Goal: Information Seeking & Learning: Check status

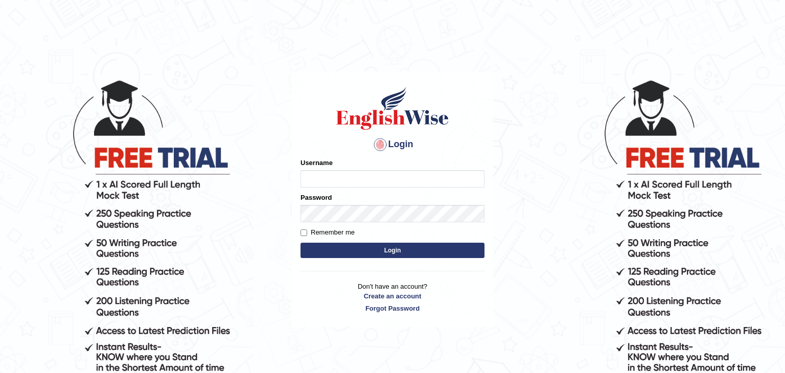
type input "pateljay"
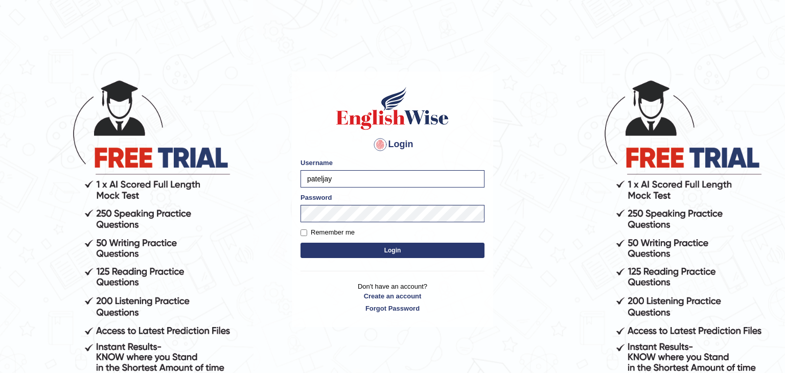
click at [379, 247] on button "Login" at bounding box center [393, 250] width 184 height 15
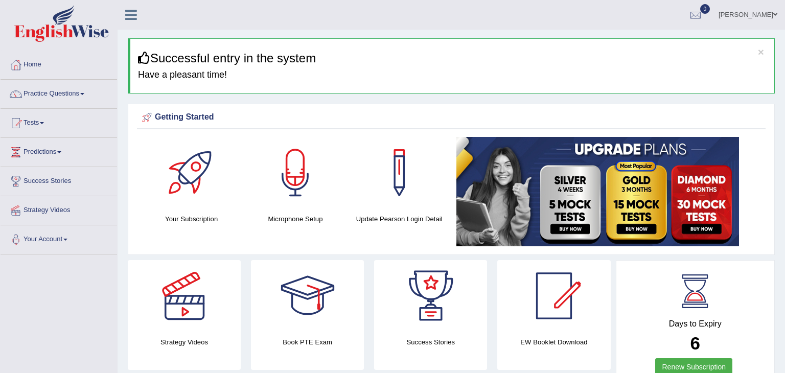
click at [37, 119] on link "Tests" at bounding box center [59, 122] width 117 height 26
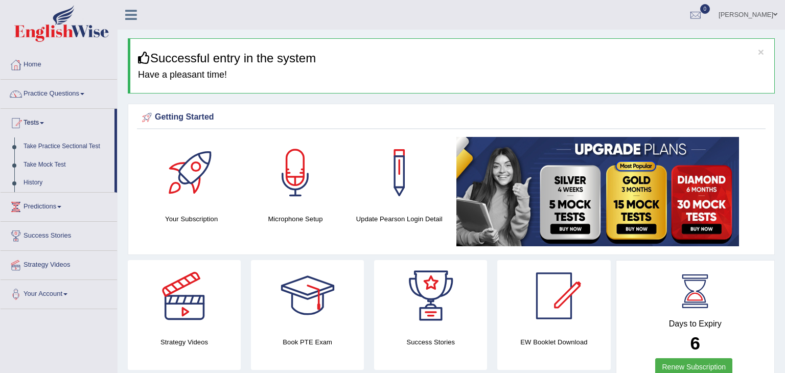
click at [37, 119] on link "Tests" at bounding box center [58, 122] width 114 height 26
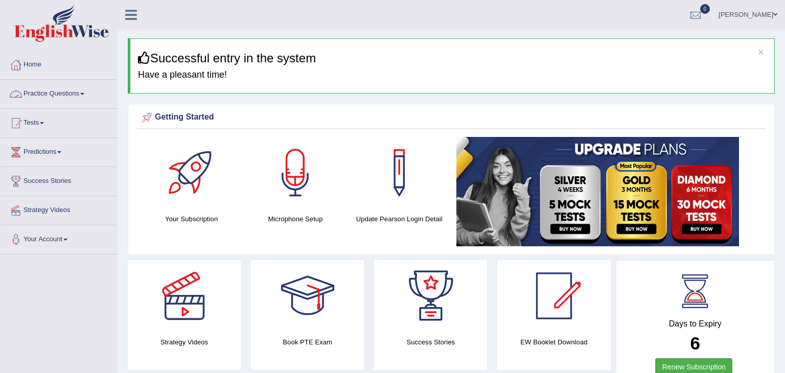
click at [64, 100] on link "Practice Questions" at bounding box center [59, 93] width 117 height 26
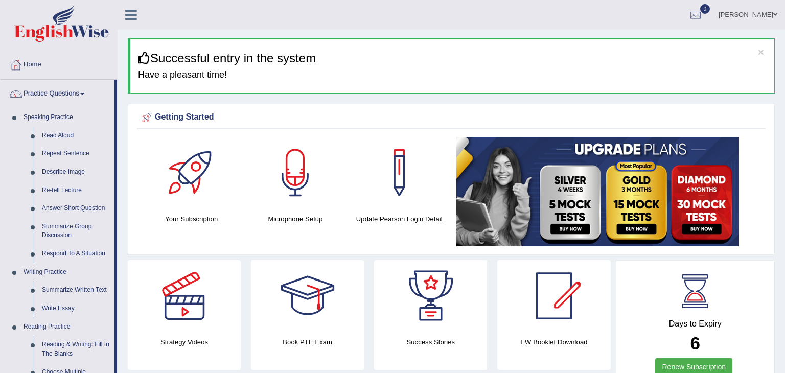
click at [64, 100] on link "Practice Questions" at bounding box center [58, 93] width 114 height 26
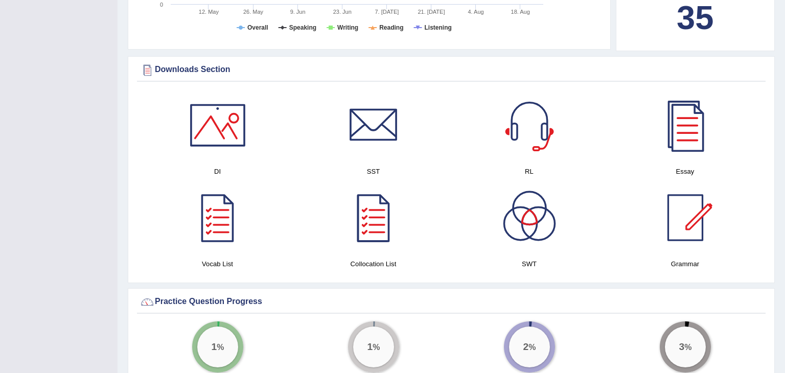
scroll to position [529, 0]
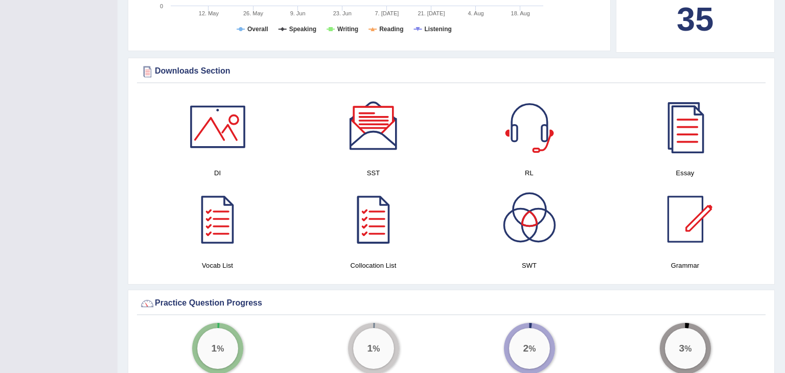
click at [368, 115] on div at bounding box center [374, 127] width 72 height 72
click at [698, 135] on div at bounding box center [686, 127] width 72 height 72
click at [523, 237] on div at bounding box center [530, 220] width 72 height 72
click at [216, 147] on div at bounding box center [218, 127] width 72 height 72
click at [686, 202] on div at bounding box center [686, 220] width 72 height 72
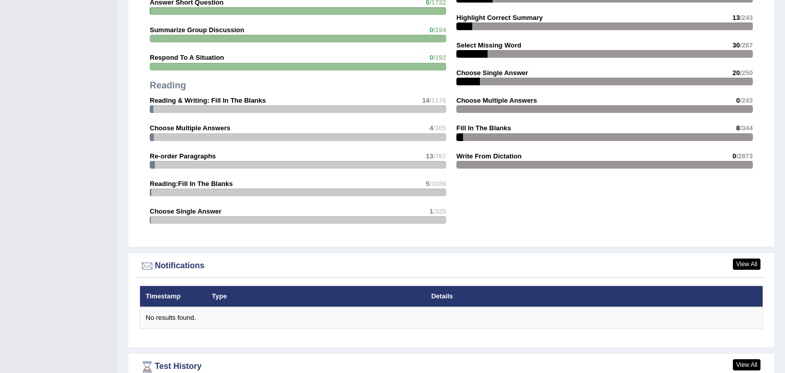
scroll to position [1175, 0]
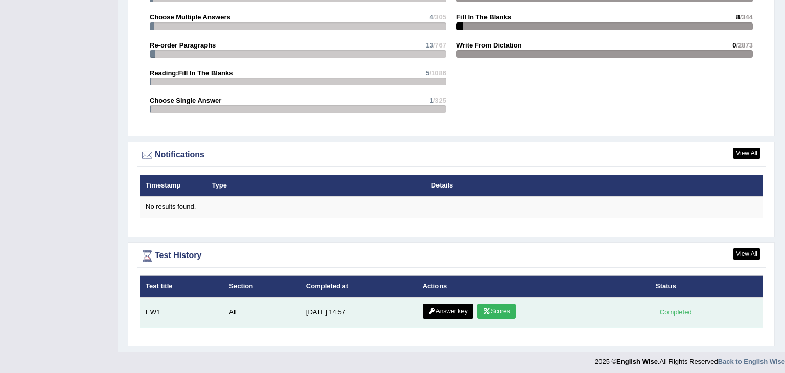
click at [485, 304] on link "Scores" at bounding box center [497, 311] width 38 height 15
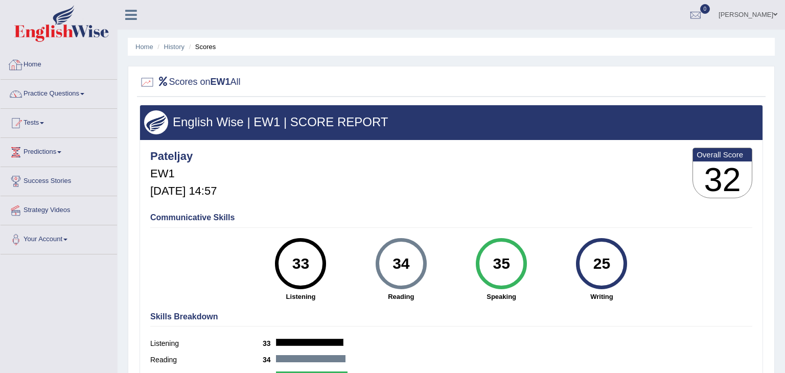
click at [66, 57] on link "Home" at bounding box center [59, 64] width 117 height 26
